Goal: Task Accomplishment & Management: Complete application form

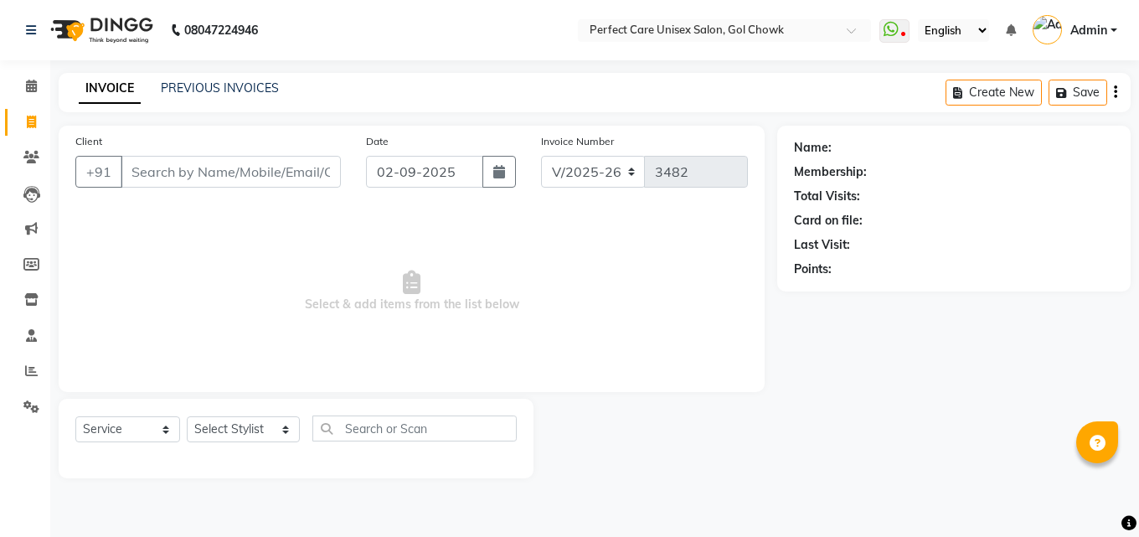
select select "4751"
select select "service"
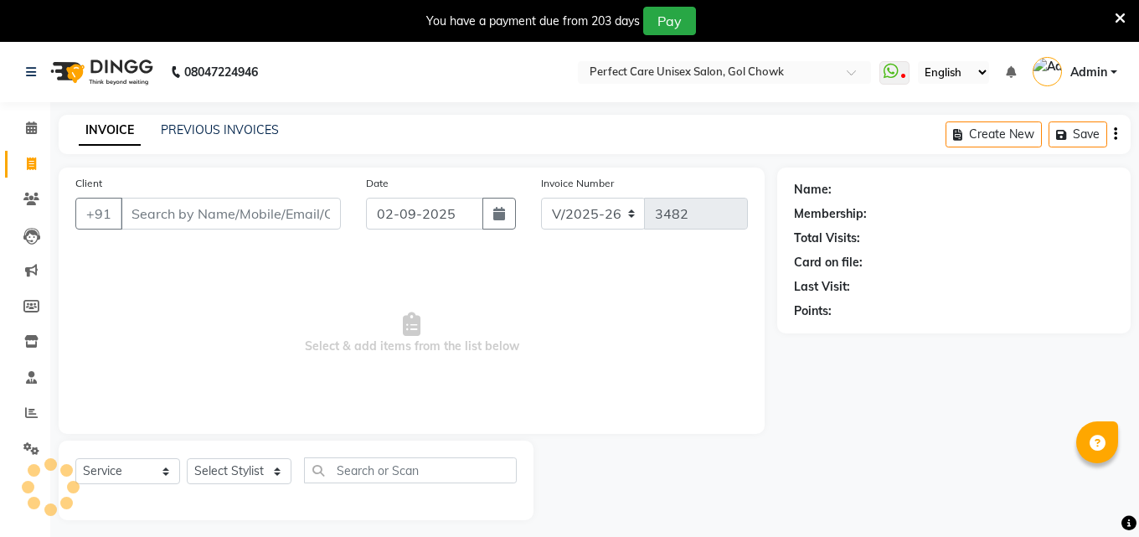
select select "4751"
select select "service"
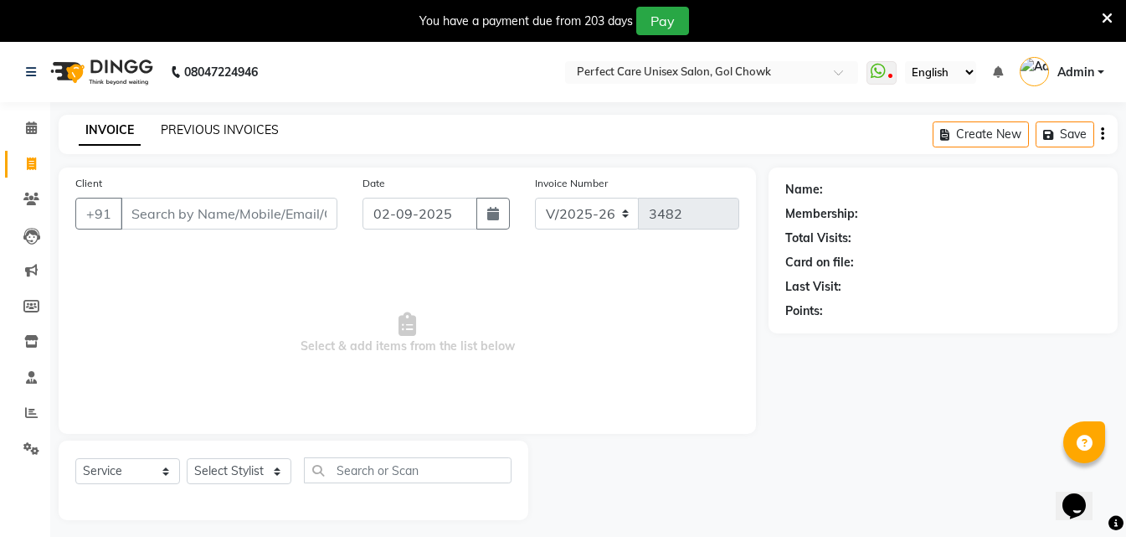
click at [225, 131] on link "PREVIOUS INVOICES" at bounding box center [220, 129] width 118 height 15
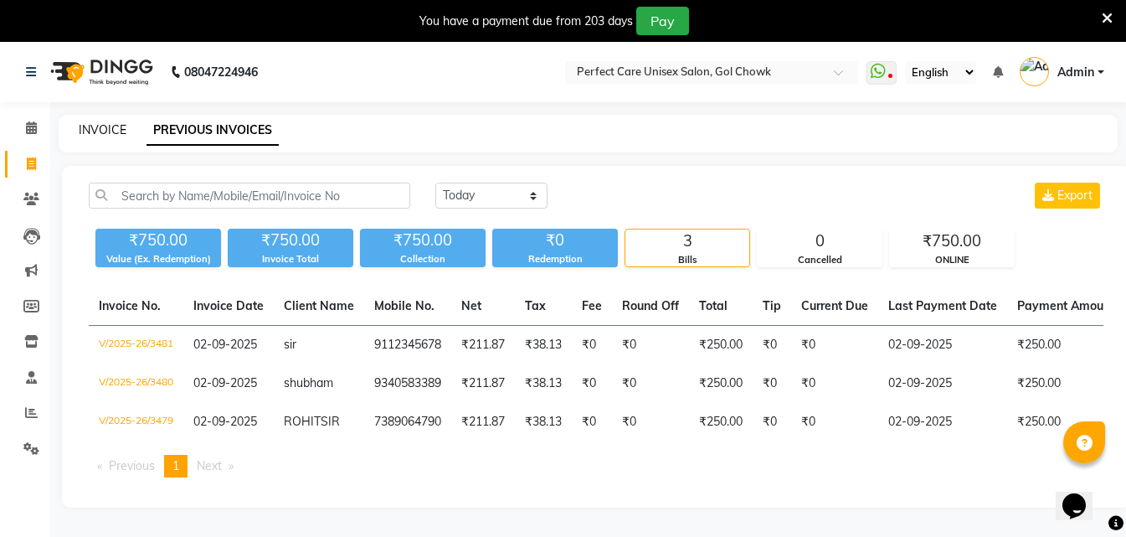
click at [115, 133] on link "INVOICE" at bounding box center [103, 129] width 48 height 15
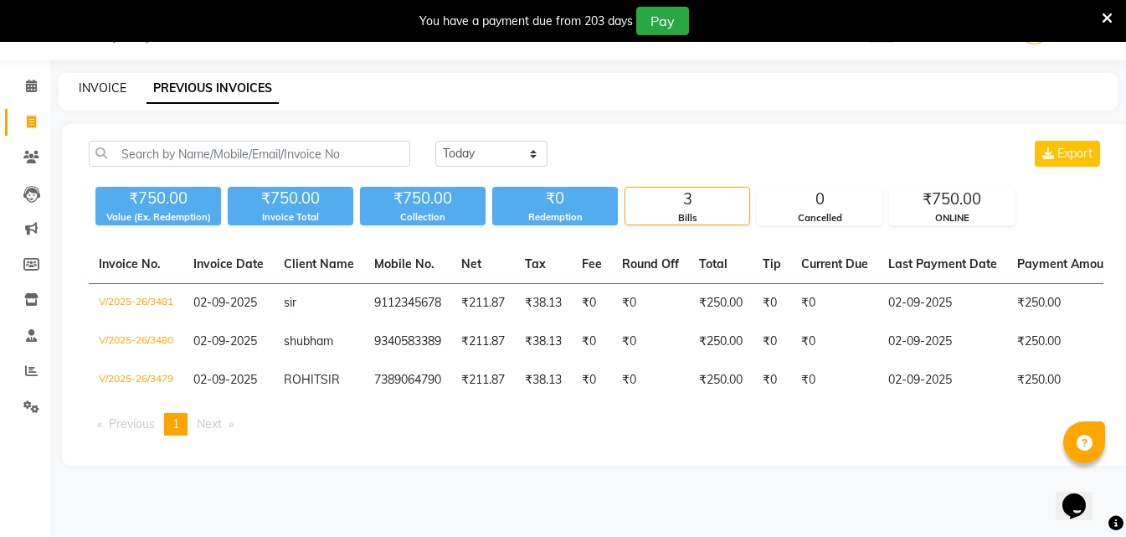
select select "4751"
select select "service"
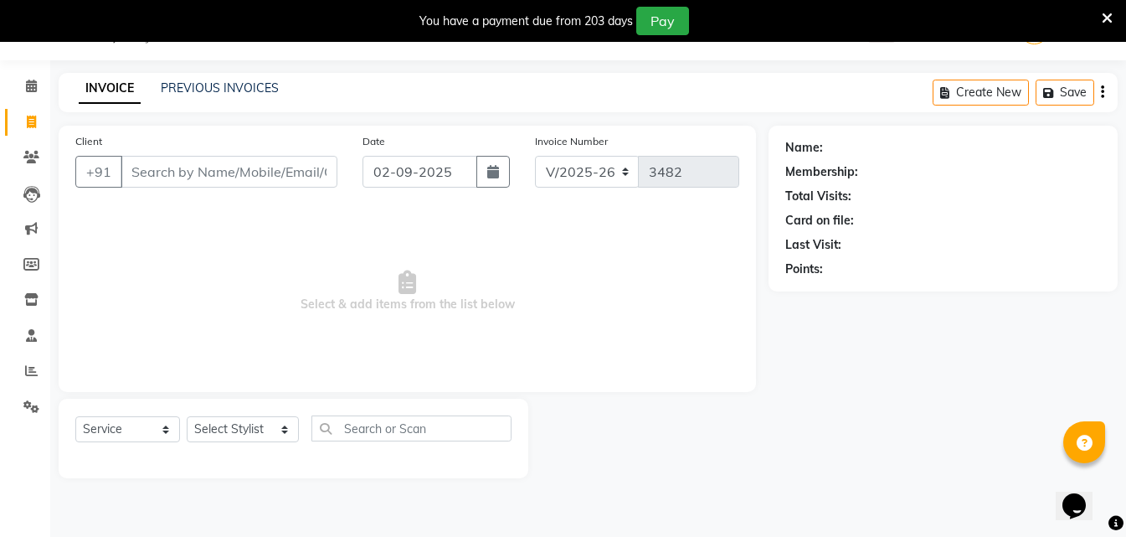
click at [1109, 14] on icon at bounding box center [1107, 18] width 11 height 15
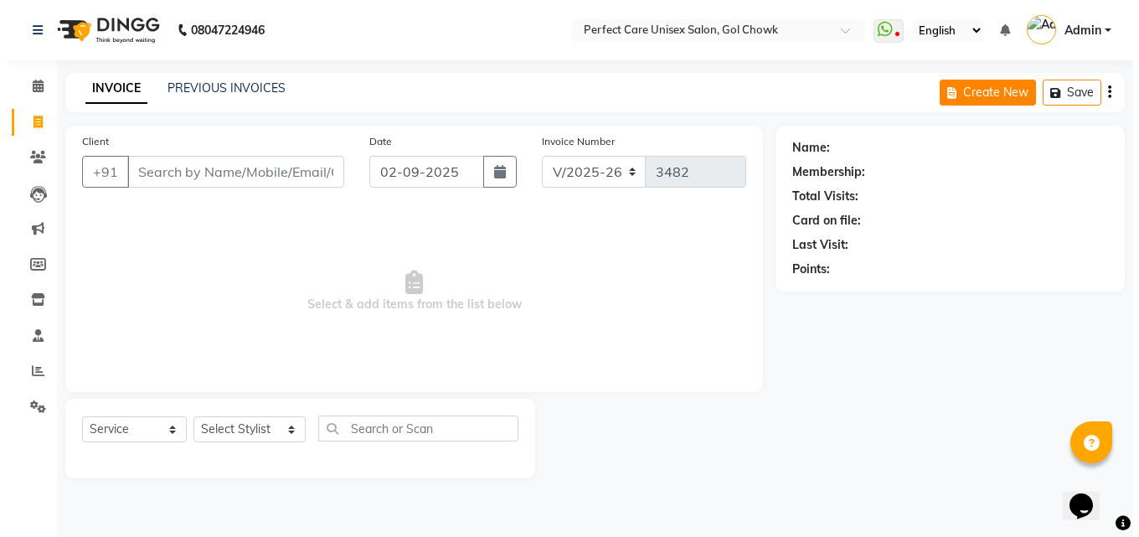
scroll to position [0, 0]
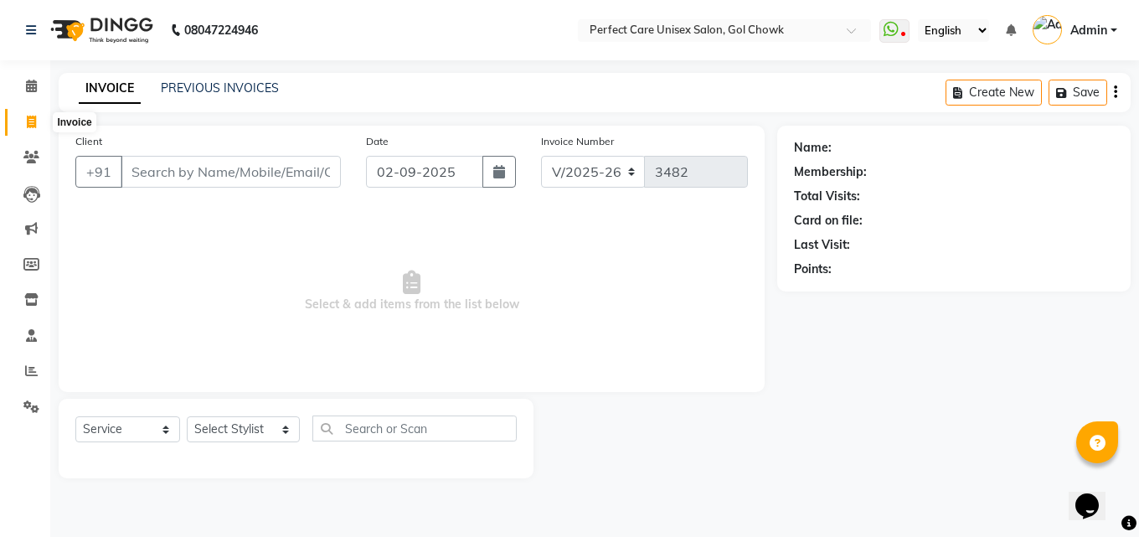
click at [32, 121] on icon at bounding box center [31, 122] width 9 height 13
select select "service"
type input "3482"
select select "4751"
click at [247, 90] on link "PREVIOUS INVOICES" at bounding box center [220, 87] width 118 height 15
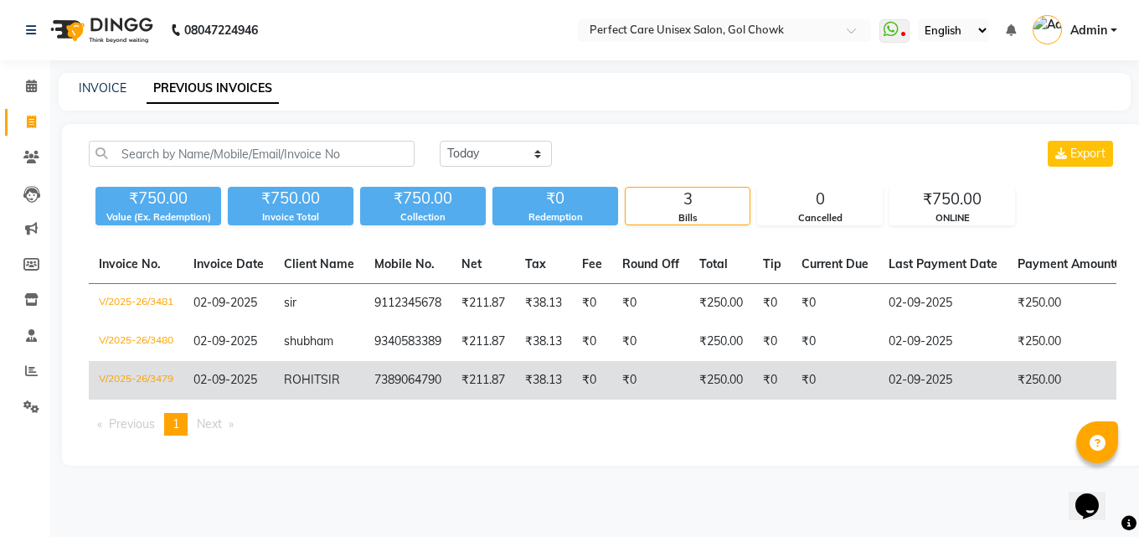
scroll to position [0, 323]
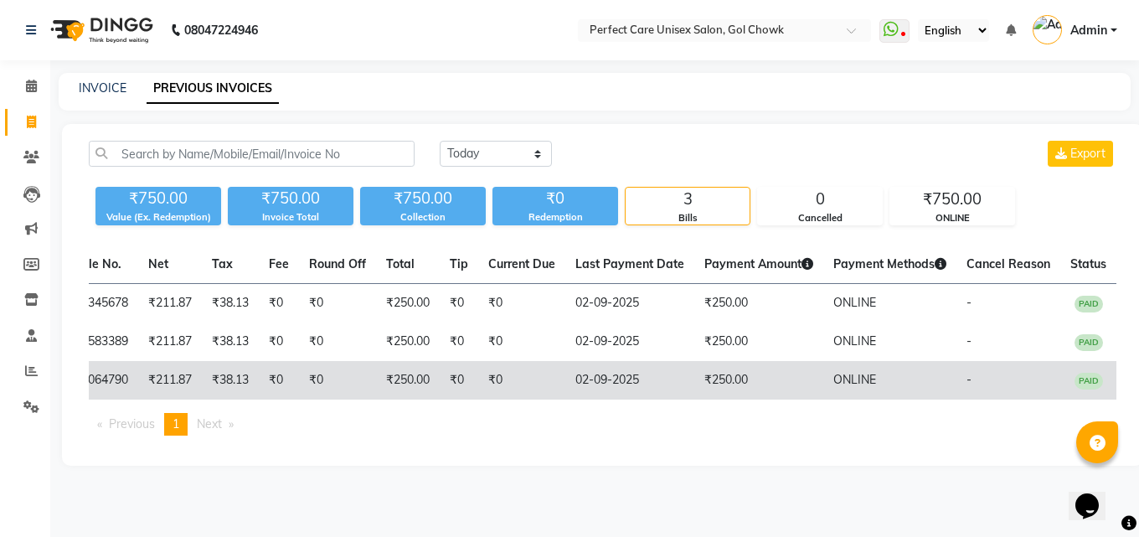
drag, startPoint x: 677, startPoint y: 356, endPoint x: 835, endPoint y: 382, distance: 160.4
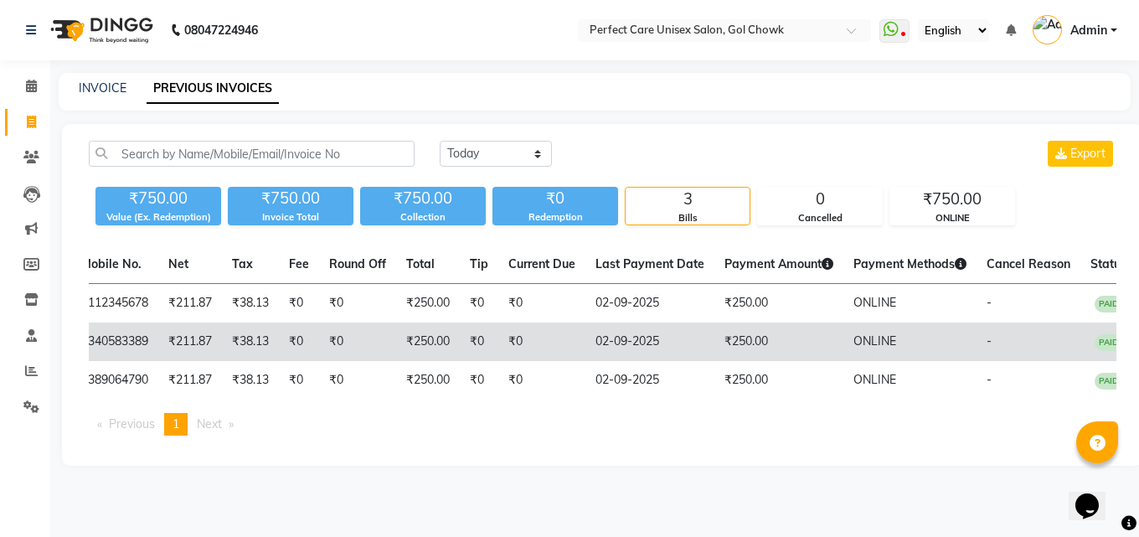
scroll to position [0, 0]
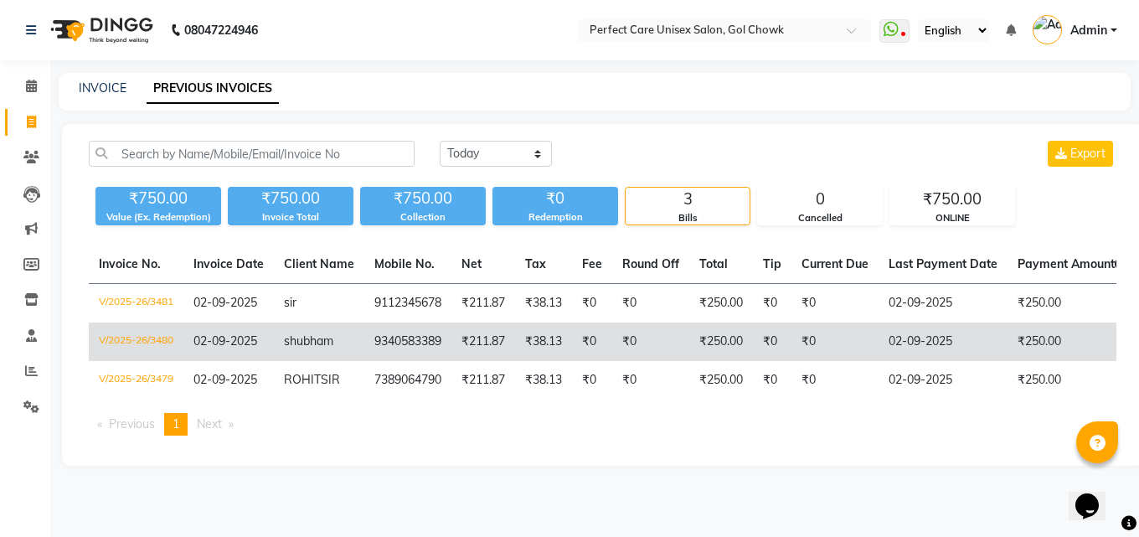
drag, startPoint x: 737, startPoint y: 354, endPoint x: 444, endPoint y: 328, distance: 294.2
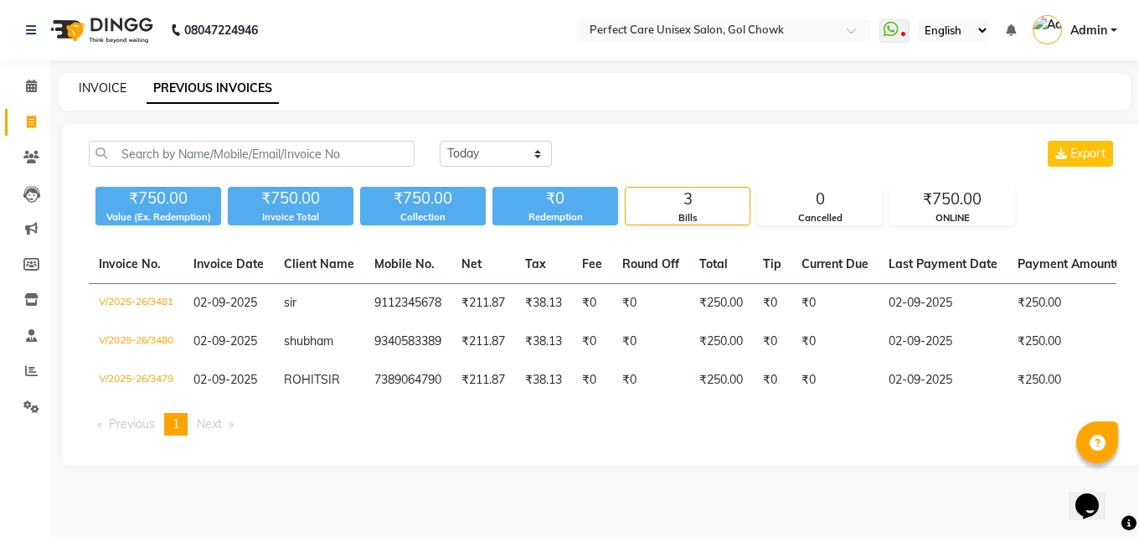
click at [99, 89] on link "INVOICE" at bounding box center [103, 87] width 48 height 15
select select "service"
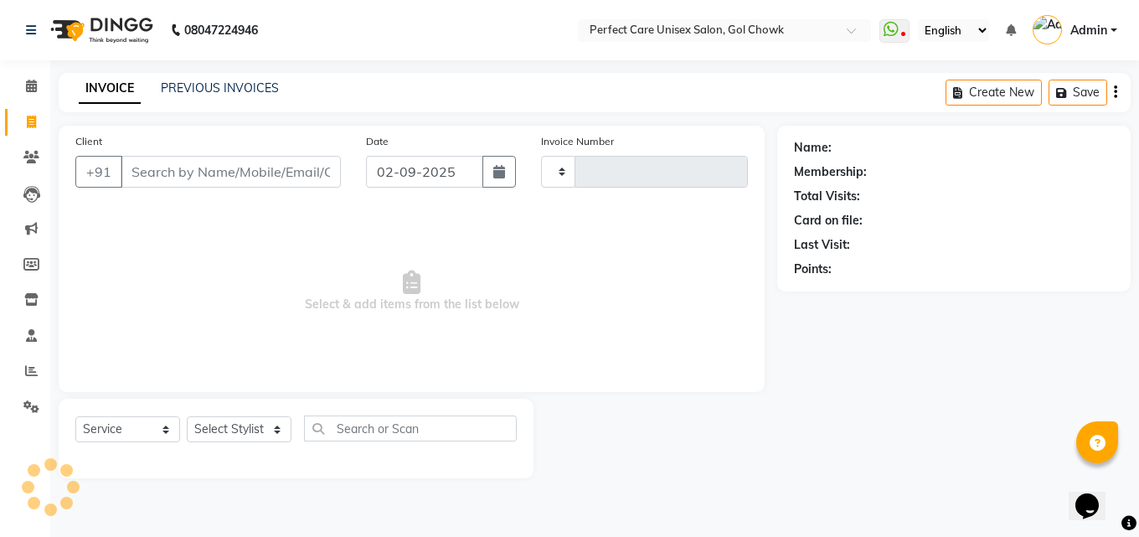
type input "3482"
select select "4751"
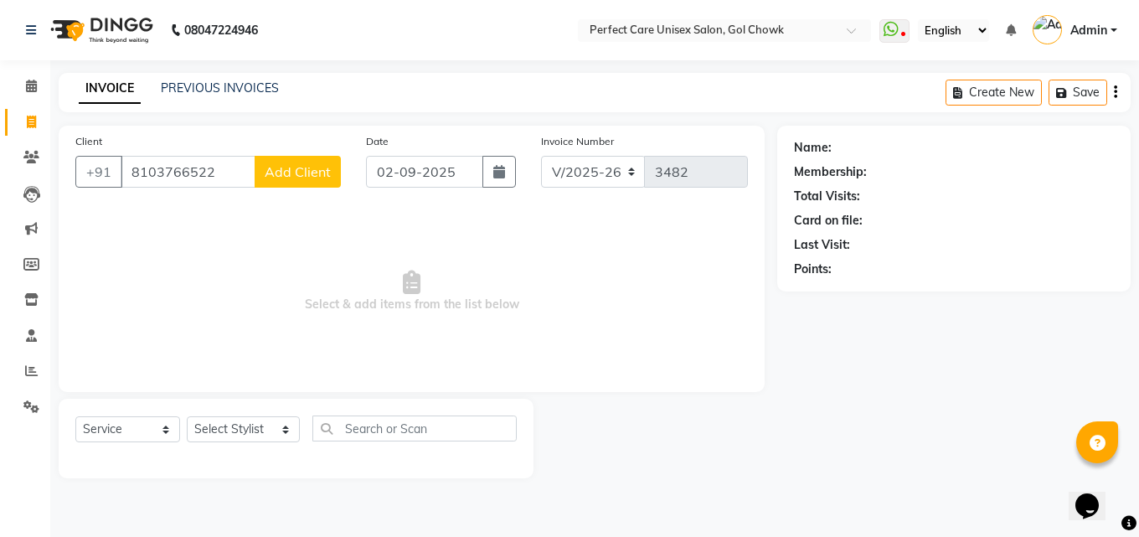
type input "8103766522"
click at [308, 174] on span "Add Client" at bounding box center [298, 171] width 66 height 17
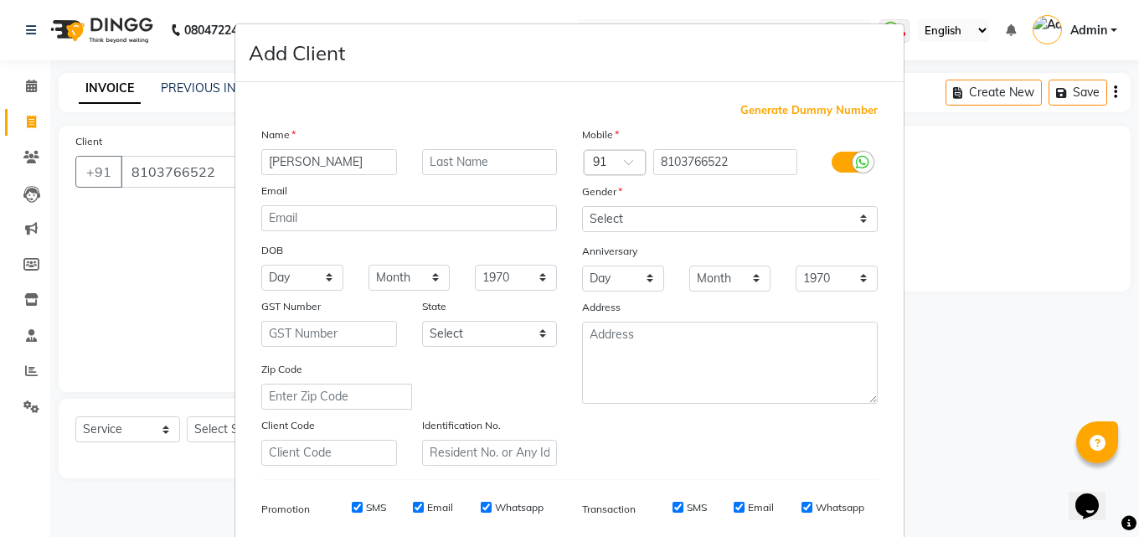
type input "[PERSON_NAME]"
click at [673, 215] on select "Select [DEMOGRAPHIC_DATA] [DEMOGRAPHIC_DATA] Other Prefer Not To Say" at bounding box center [730, 219] width 296 height 26
select select "[DEMOGRAPHIC_DATA]"
click at [582, 206] on select "Select [DEMOGRAPHIC_DATA] [DEMOGRAPHIC_DATA] Other Prefer Not To Say" at bounding box center [730, 219] width 296 height 26
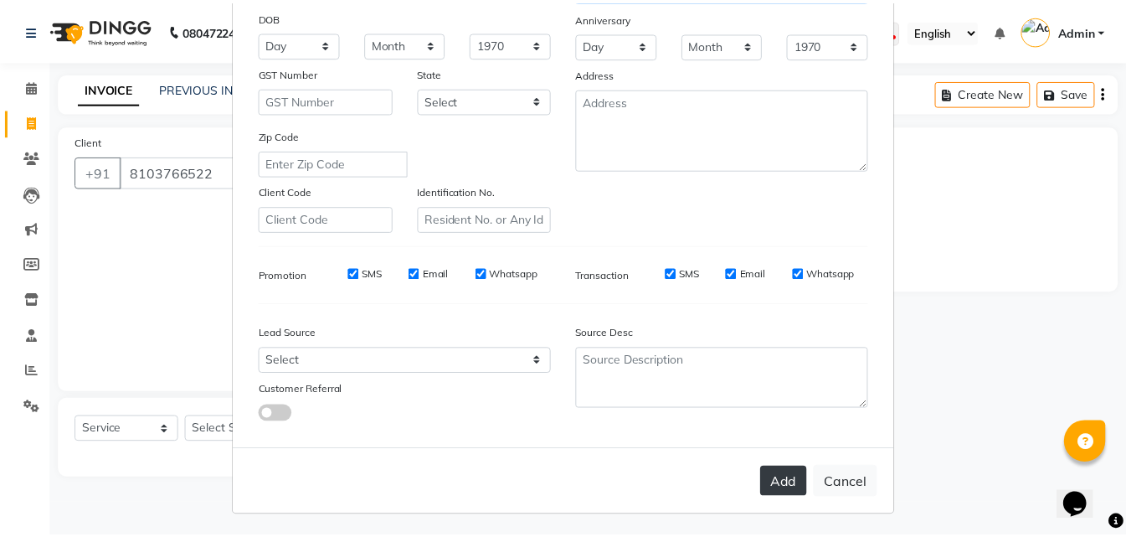
scroll to position [236, 0]
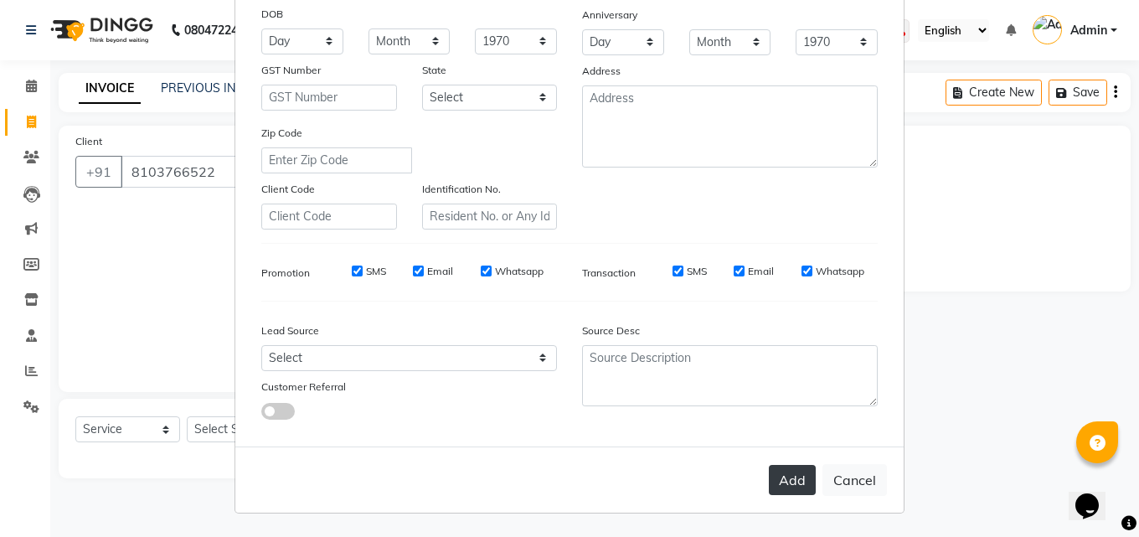
click at [795, 478] on button "Add" at bounding box center [792, 480] width 47 height 30
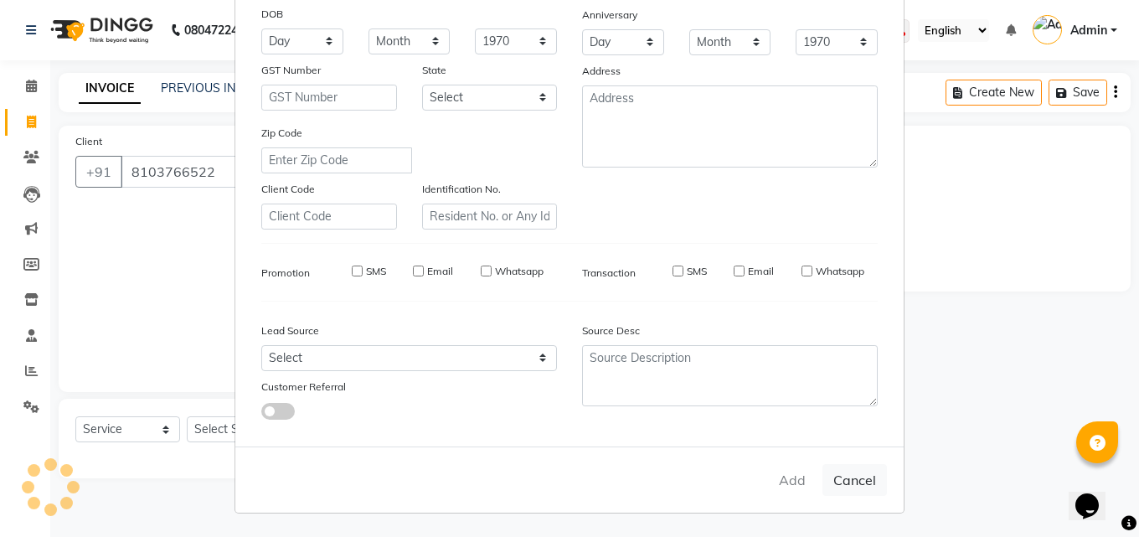
select select
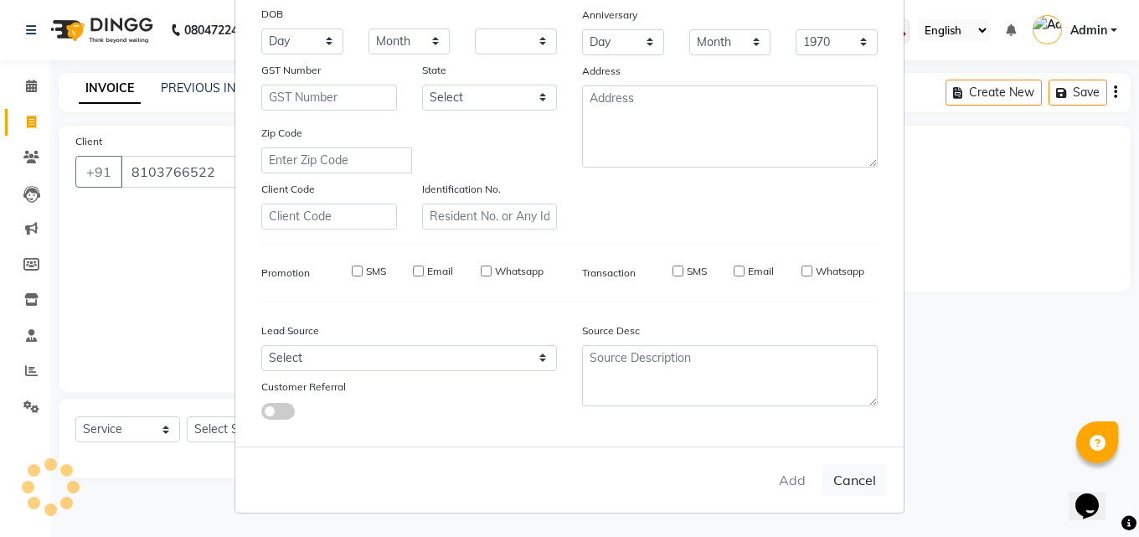
select select
checkbox input "false"
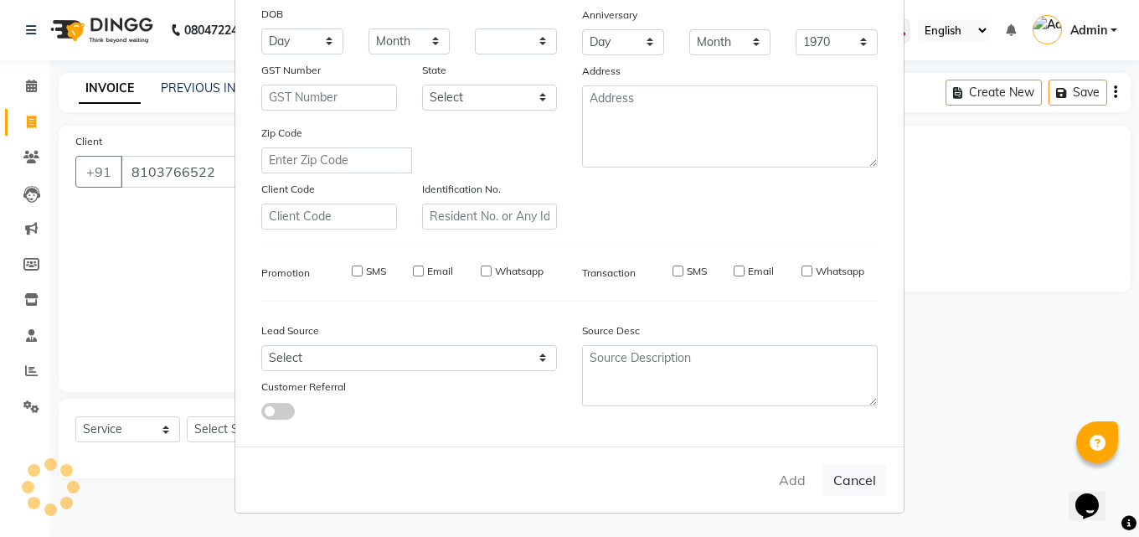
checkbox input "false"
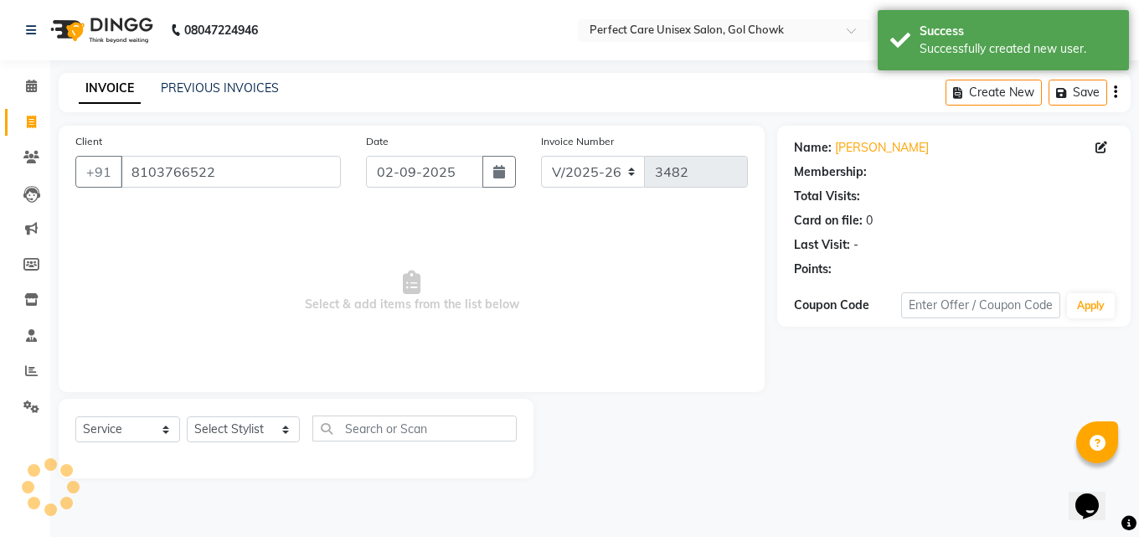
select select "1: Object"
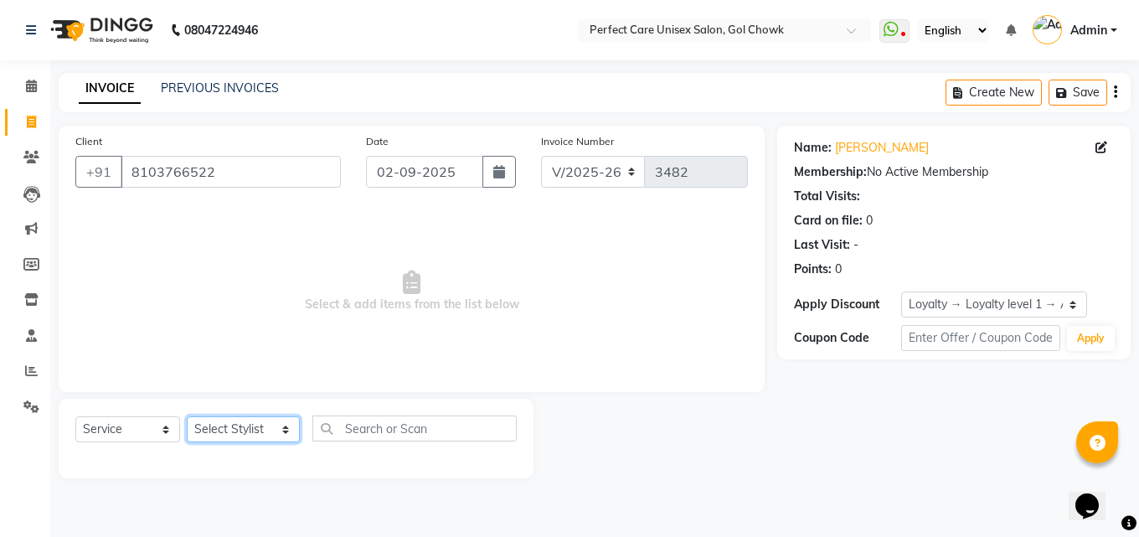
click at [243, 432] on select "Select Stylist [PERSON_NAME] MISS [PERSON_NAME] MISS [PERSON_NAME] MISS [PERSON…" at bounding box center [243, 429] width 113 height 26
select select "78640"
click at [187, 416] on select "Select Stylist [PERSON_NAME] MISS [PERSON_NAME] MISS [PERSON_NAME] MISS [PERSON…" at bounding box center [243, 429] width 113 height 26
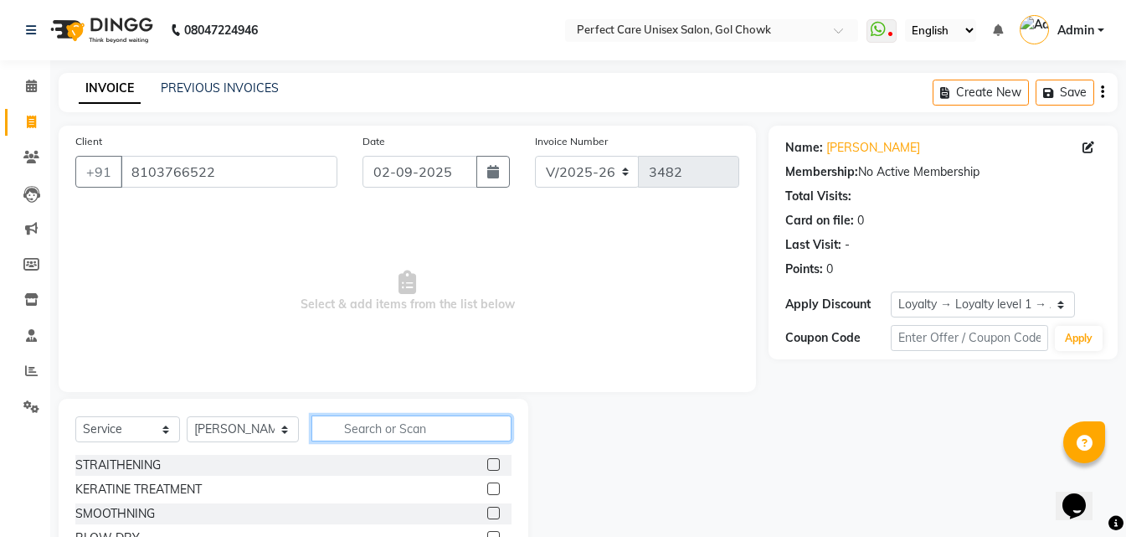
click at [384, 432] on input "text" at bounding box center [411, 428] width 199 height 26
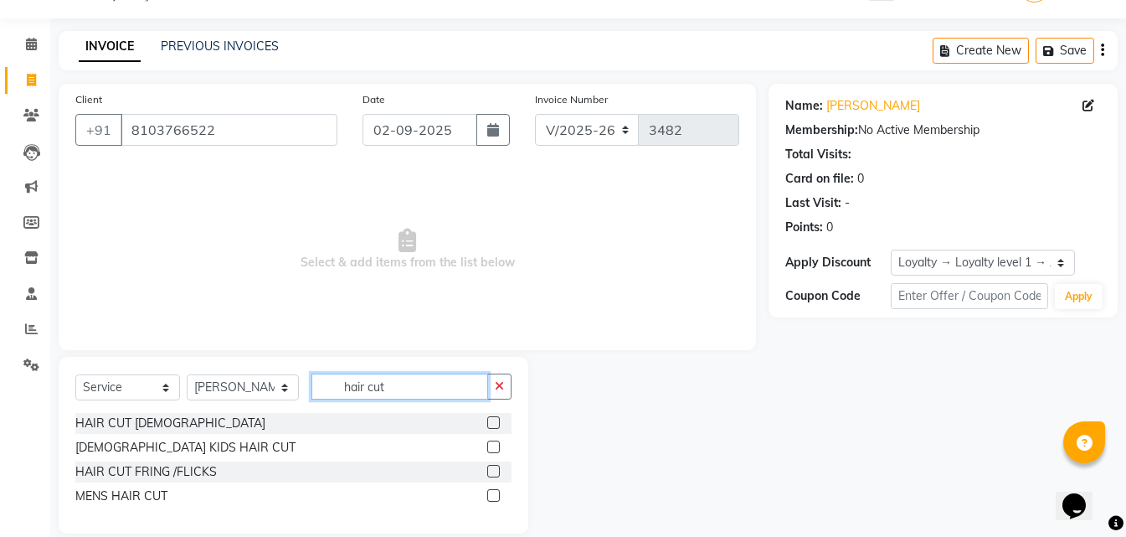
scroll to position [64, 0]
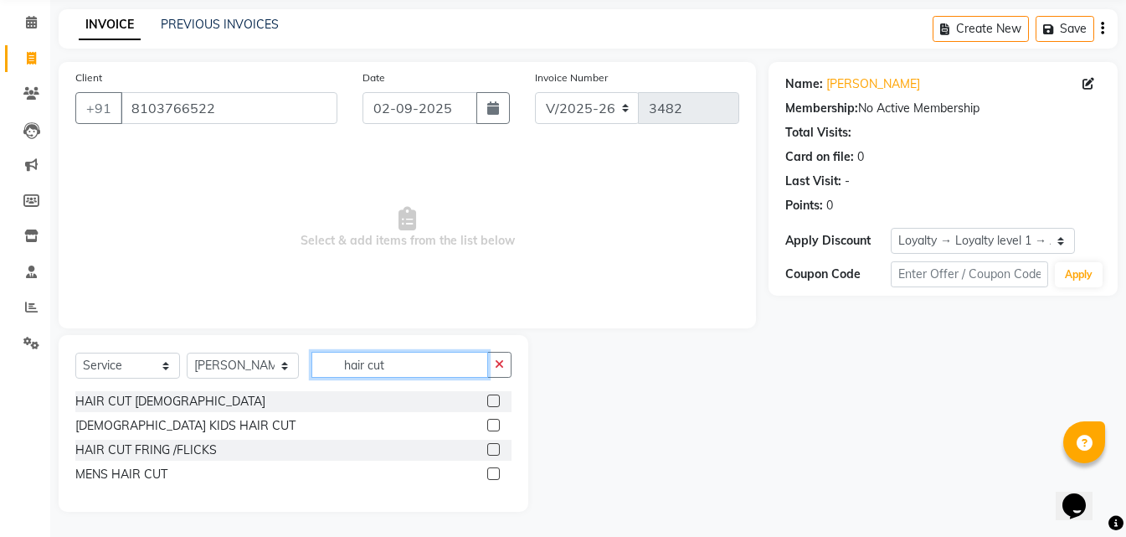
type input "hair cut"
click at [492, 397] on label at bounding box center [493, 400] width 13 height 13
click at [492, 397] on input "checkbox" at bounding box center [492, 401] width 11 height 11
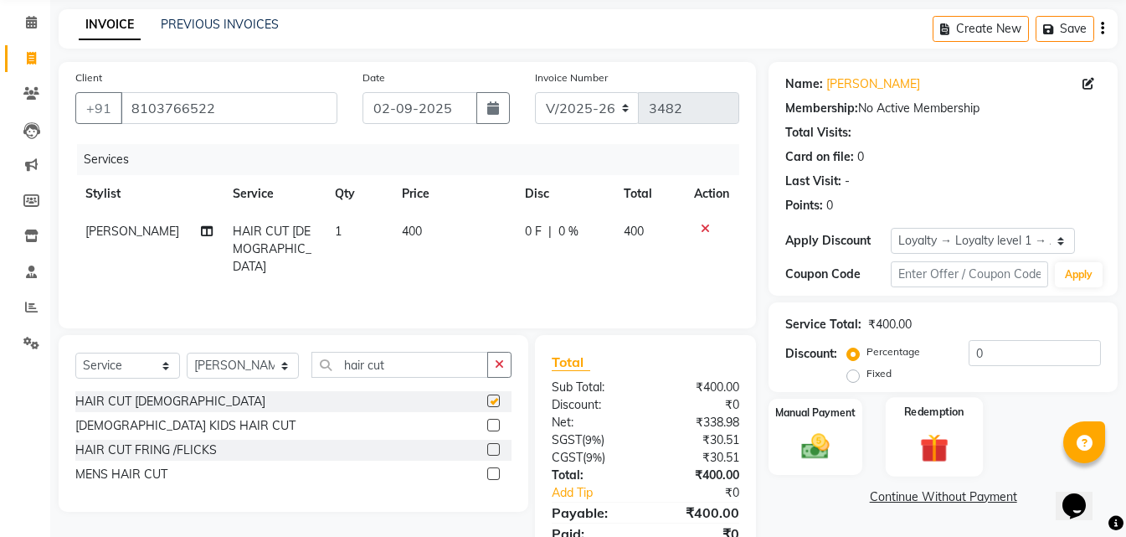
checkbox input "false"
click at [845, 446] on div "Manual Payment" at bounding box center [815, 437] width 97 height 80
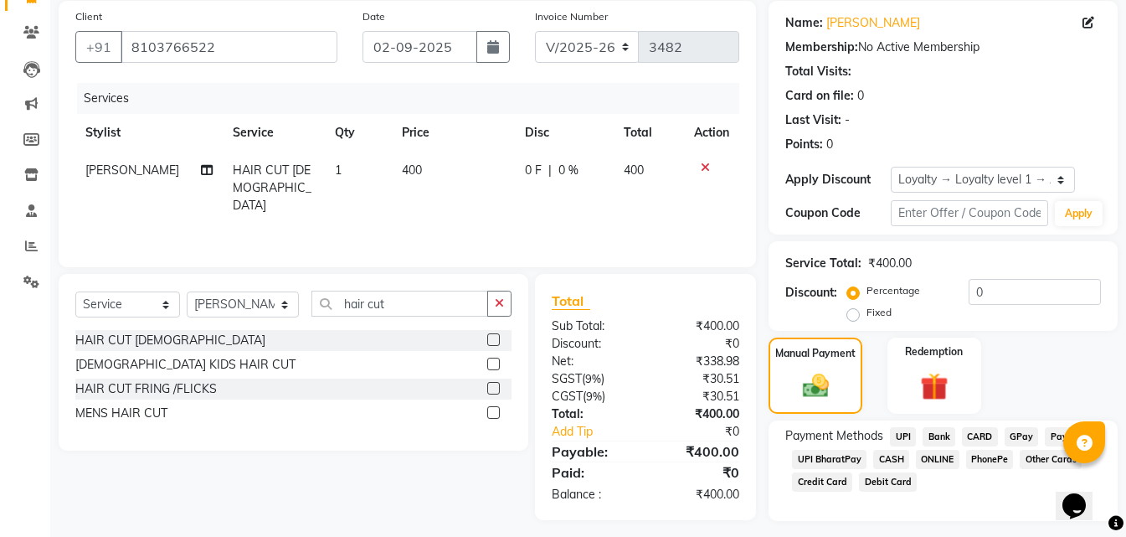
scroll to position [168, 0]
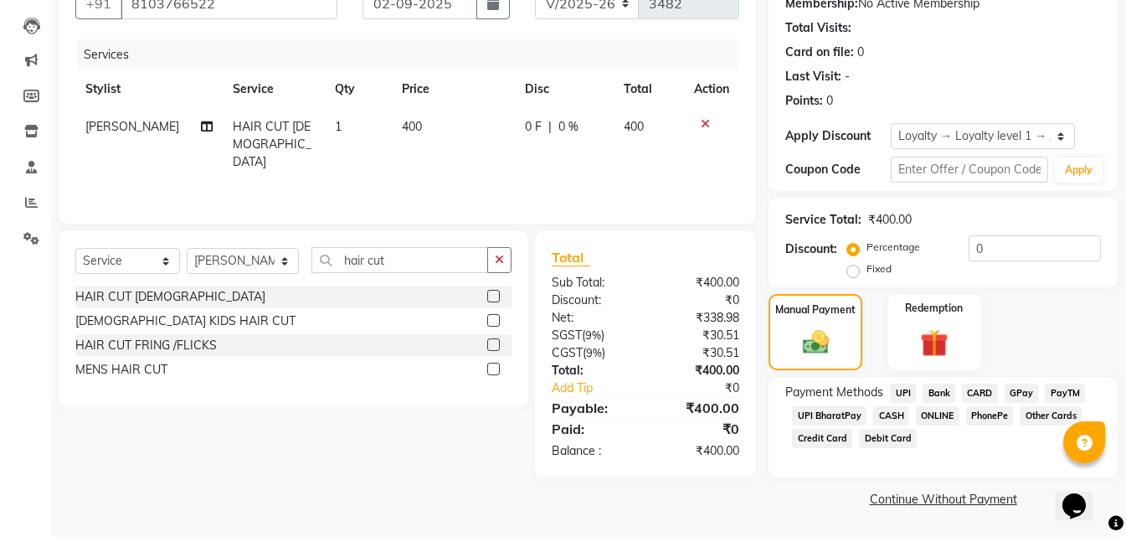
click at [895, 417] on span "CASH" at bounding box center [891, 415] width 36 height 19
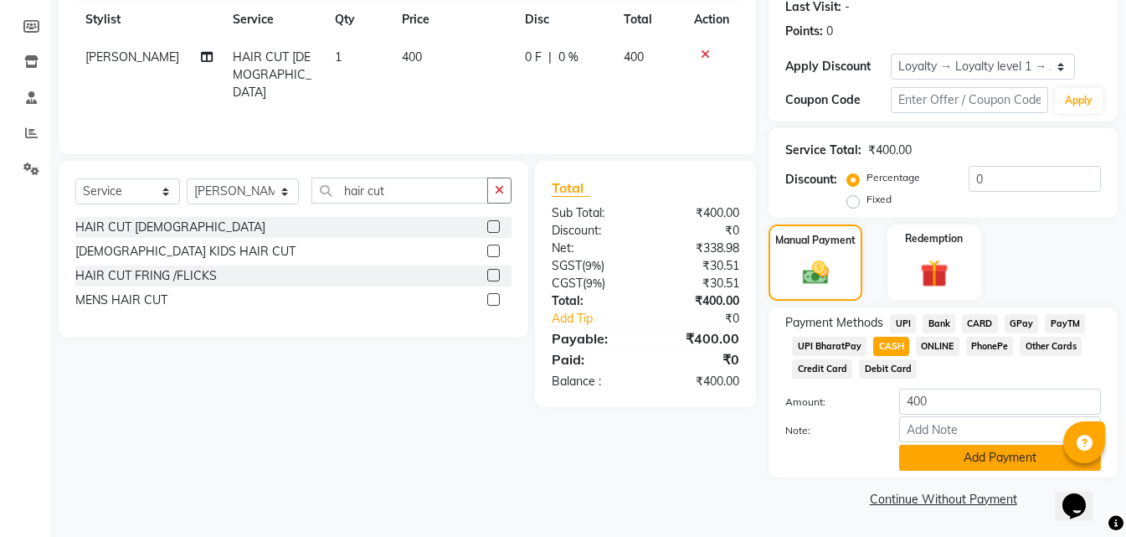
click at [953, 456] on button "Add Payment" at bounding box center [1000, 458] width 202 height 26
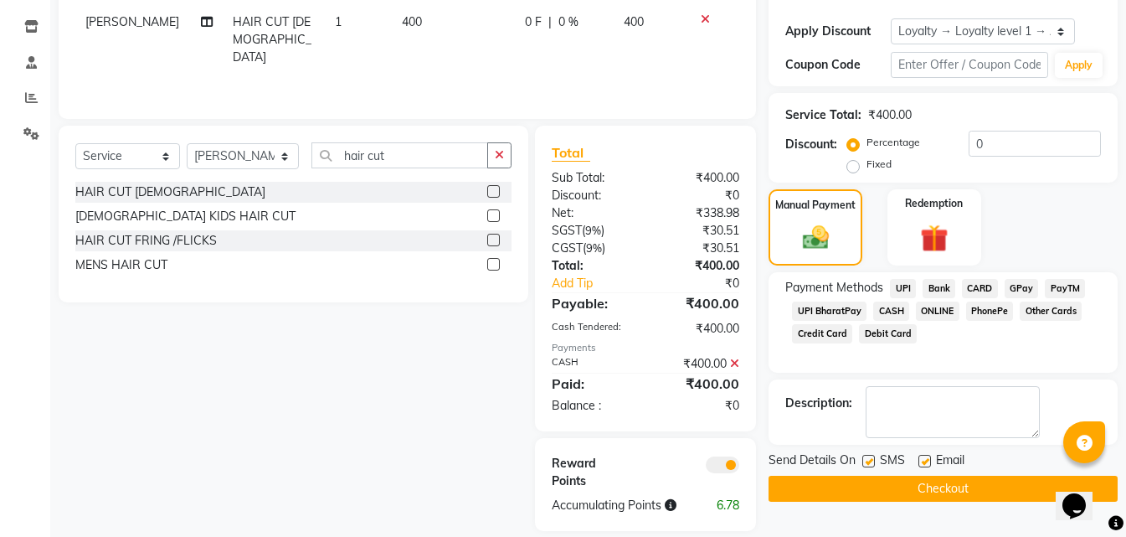
scroll to position [292, 0]
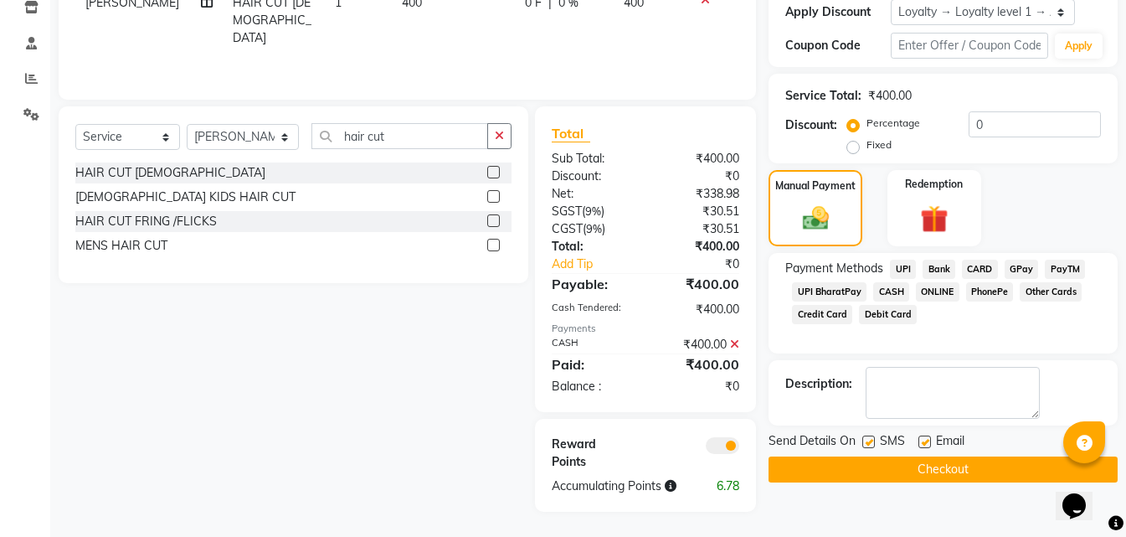
click at [930, 467] on button "Checkout" at bounding box center [943, 469] width 349 height 26
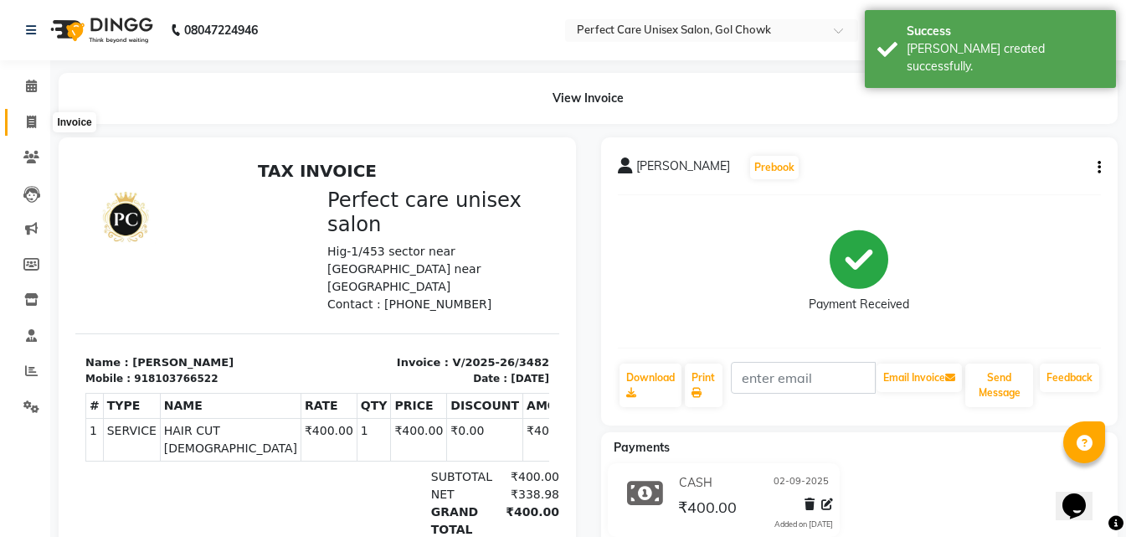
click at [36, 121] on icon at bounding box center [31, 122] width 9 height 13
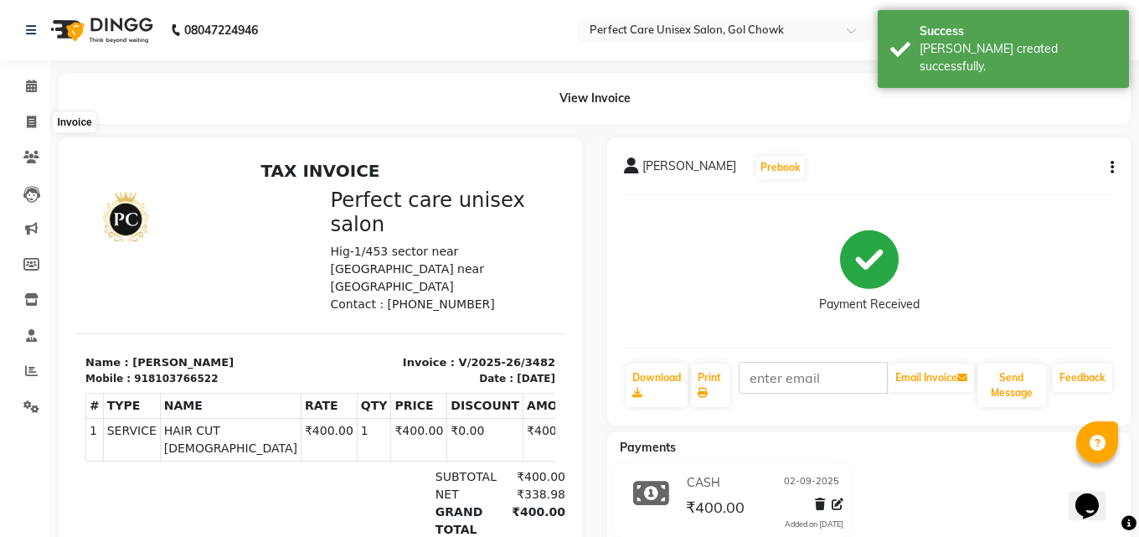
select select "service"
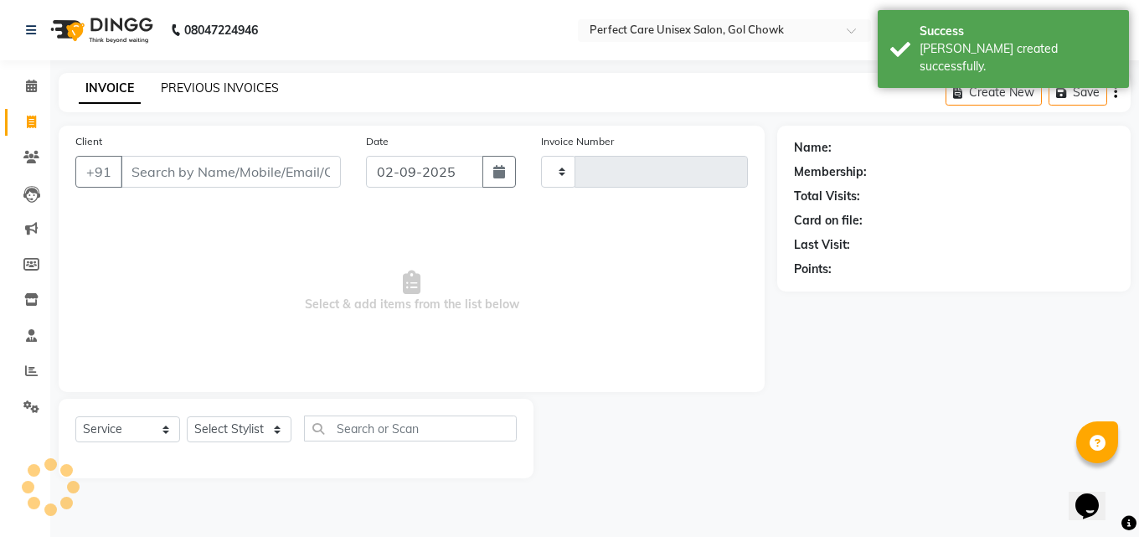
type input "3483"
click at [224, 84] on link "PREVIOUS INVOICES" at bounding box center [220, 87] width 118 height 15
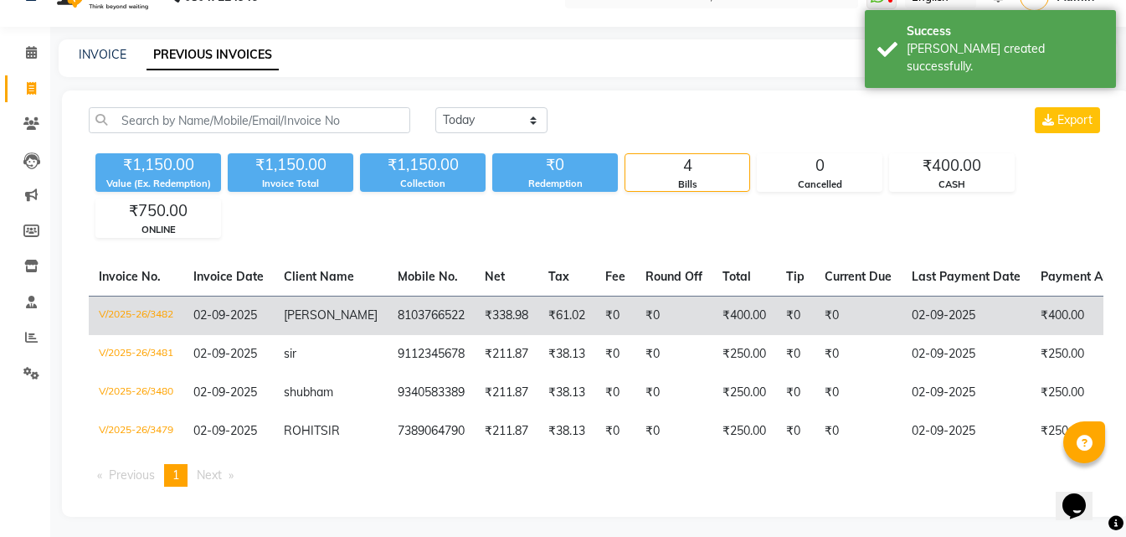
scroll to position [51, 0]
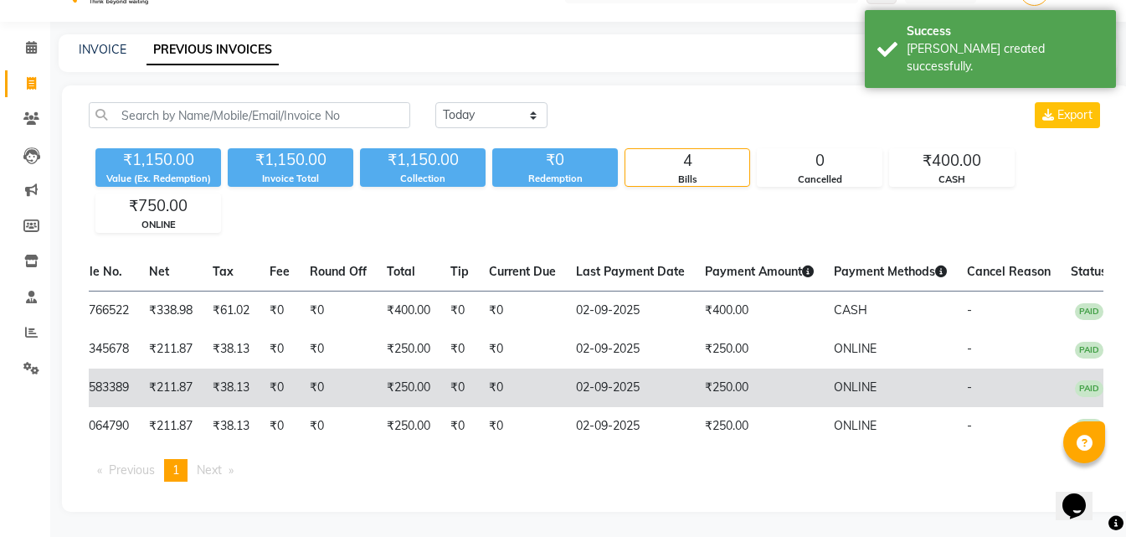
drag, startPoint x: 583, startPoint y: 321, endPoint x: 765, endPoint y: 358, distance: 185.6
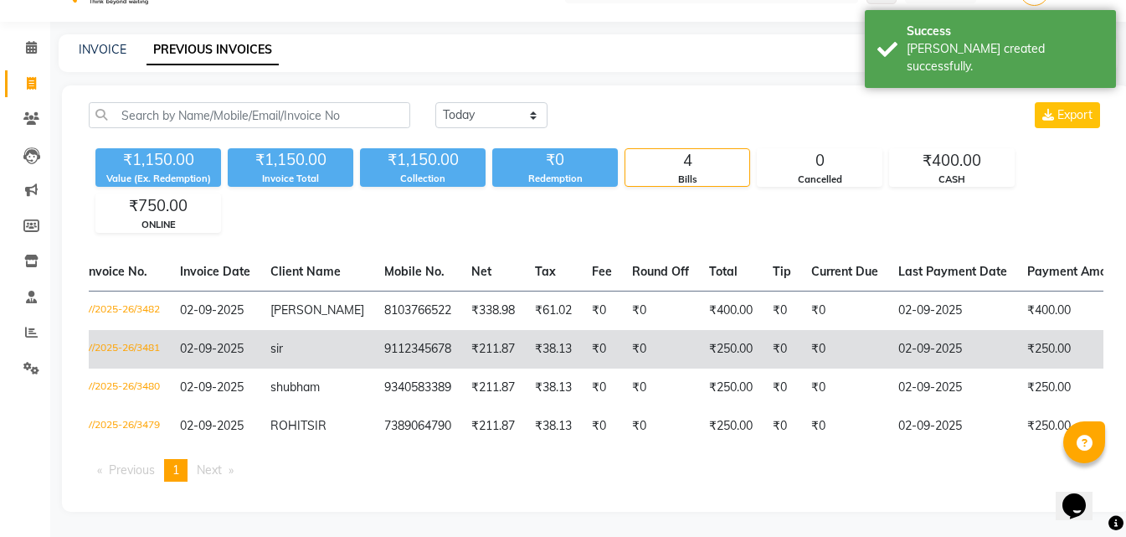
scroll to position [0, 0]
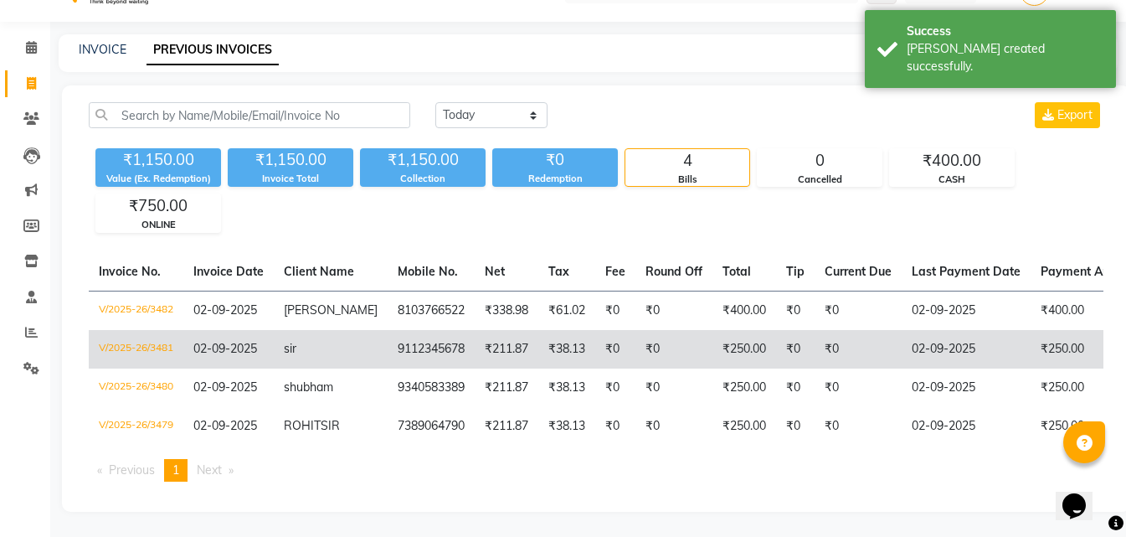
drag, startPoint x: 547, startPoint y: 353, endPoint x: 383, endPoint y: 332, distance: 165.5
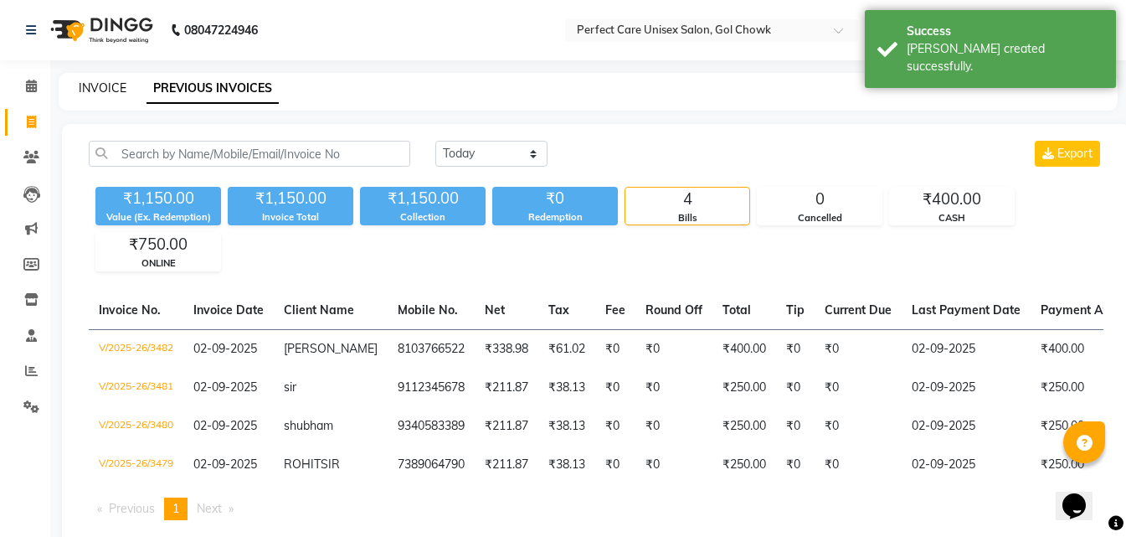
click at [109, 82] on link "INVOICE" at bounding box center [103, 87] width 48 height 15
select select "service"
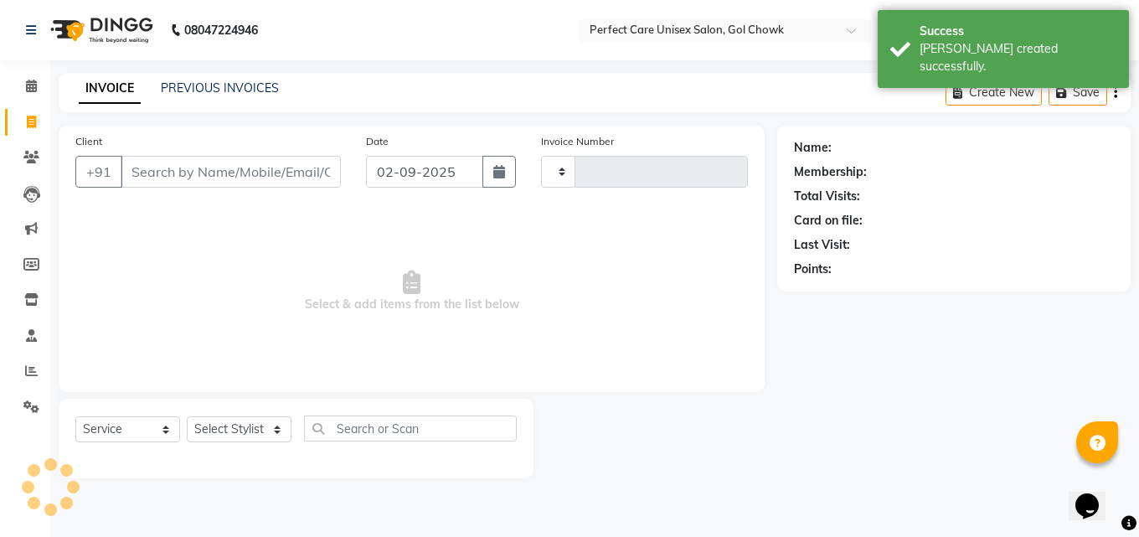
type input "3483"
select select "4751"
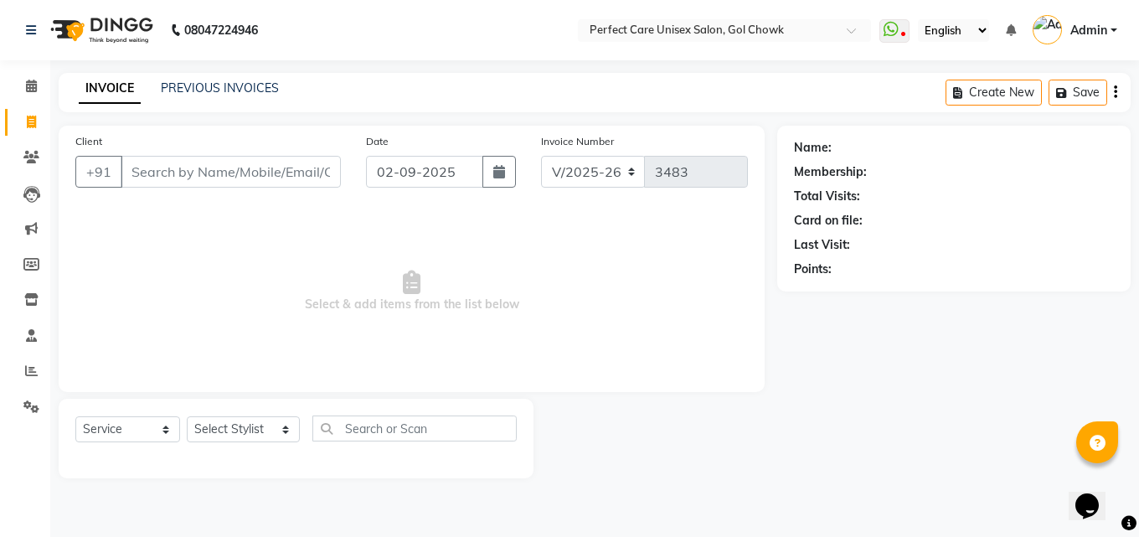
click at [216, 67] on div "08047224946 Select Location × Perfect Care Unisex Salon, Gol Chowk WhatsApp Sta…" at bounding box center [569, 268] width 1139 height 537
click at [211, 80] on link "PREVIOUS INVOICES" at bounding box center [220, 87] width 118 height 15
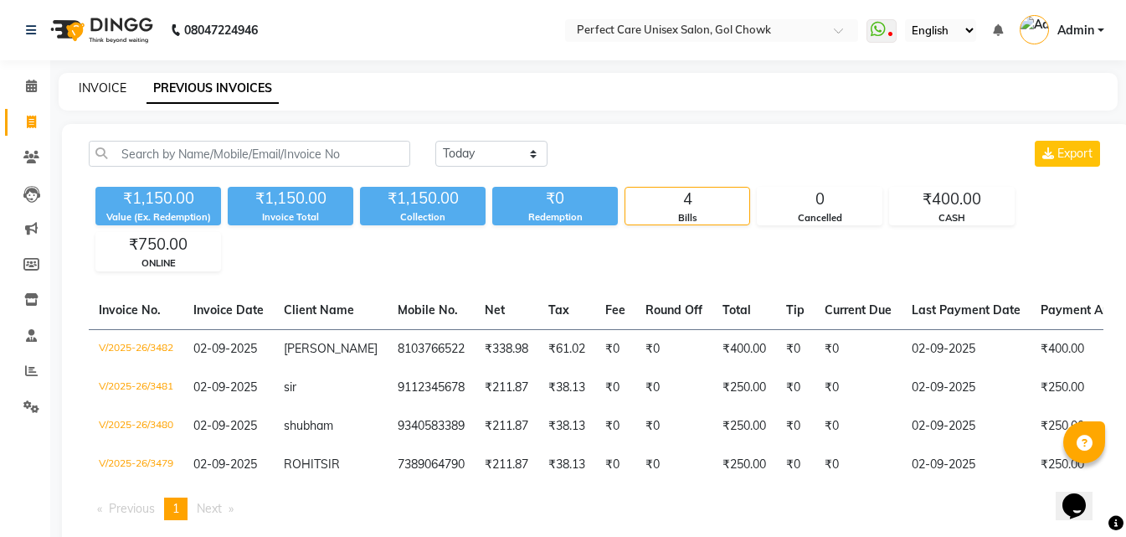
click at [107, 80] on link "INVOICE" at bounding box center [103, 87] width 48 height 15
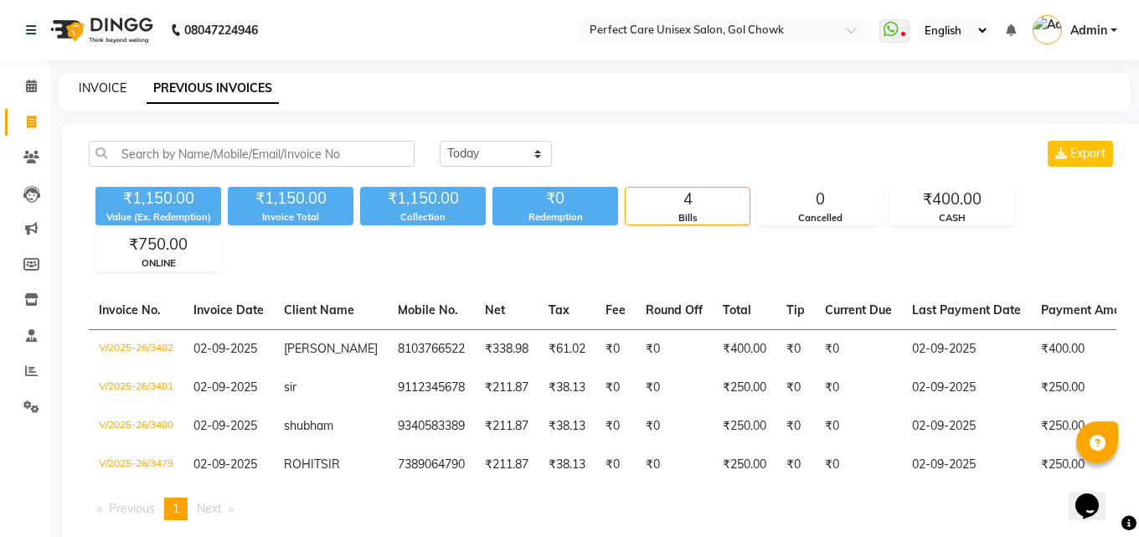
select select "4751"
select select "service"
